Goal: Use online tool/utility: Utilize a website feature to perform a specific function

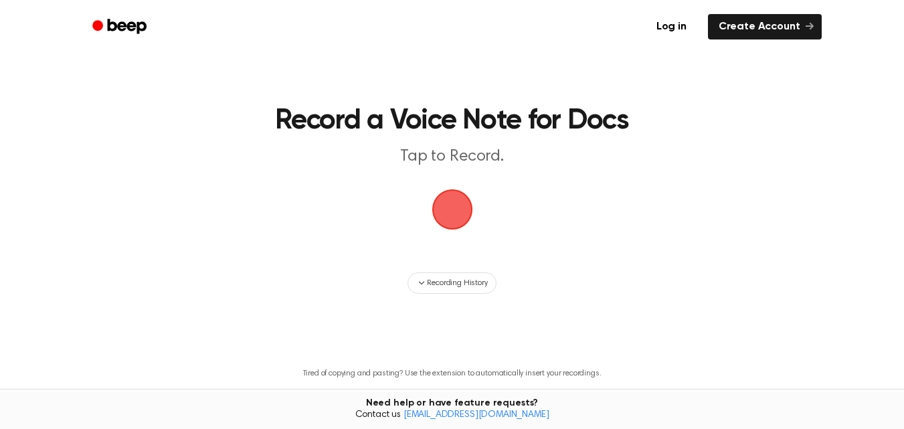
click at [458, 217] on span "button" at bounding box center [451, 209] width 37 height 37
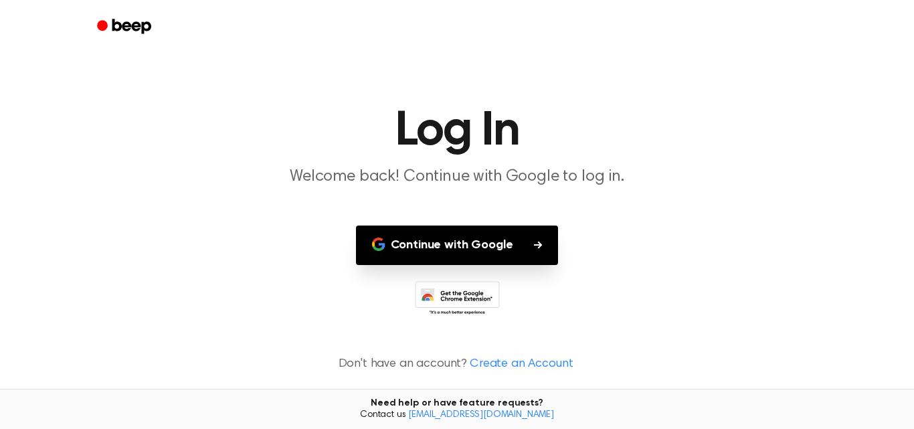
click at [458, 217] on main "Log In Welcome back! Continue with Google to log in. Continue with Google Don't…" at bounding box center [457, 214] width 914 height 429
click at [465, 256] on button "Continue with Google" at bounding box center [457, 244] width 203 height 39
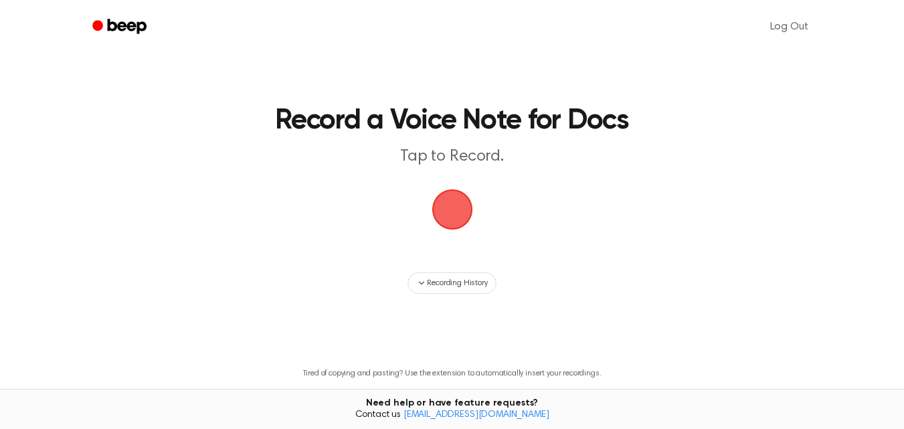
click at [444, 219] on span "button" at bounding box center [451, 209] width 41 height 41
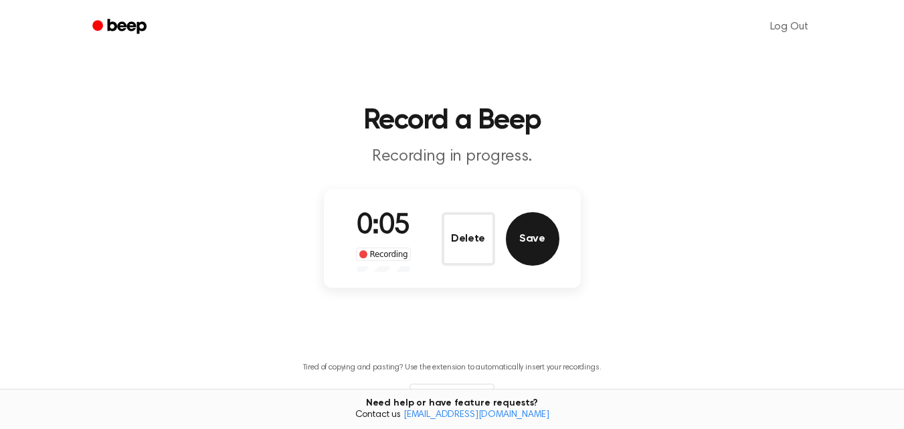
click at [530, 219] on button "Save" at bounding box center [533, 239] width 54 height 54
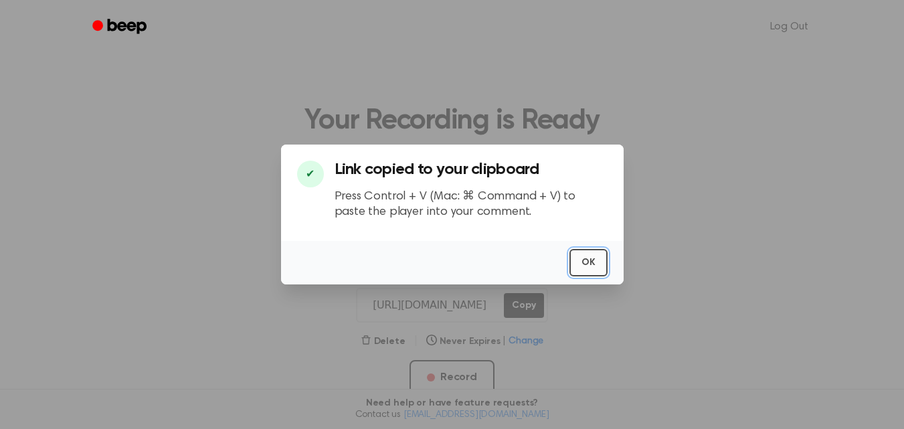
click at [596, 262] on button "OK" at bounding box center [588, 262] width 38 height 27
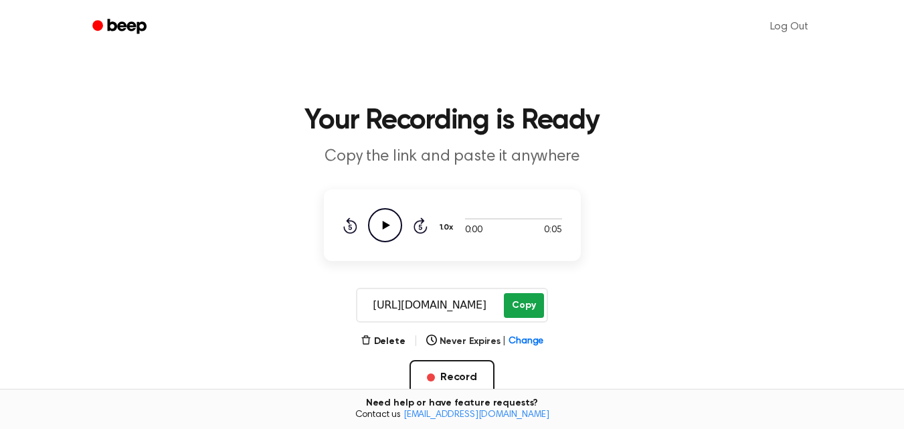
click at [535, 309] on button "Copy" at bounding box center [523, 305] width 39 height 25
